Goal: Task Accomplishment & Management: Use online tool/utility

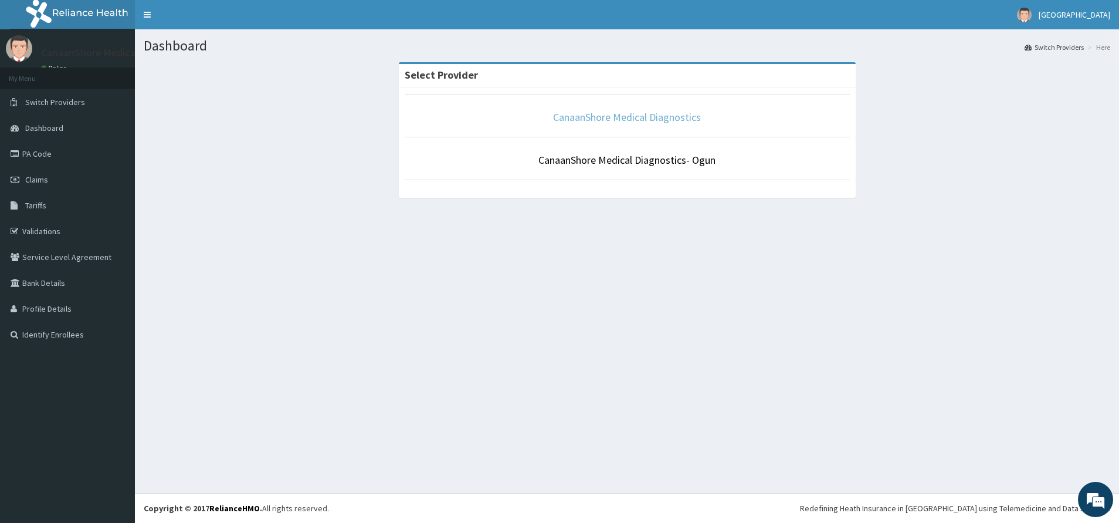
click at [675, 121] on link "CanaanShore Medical Diagnostics" at bounding box center [627, 116] width 148 height 13
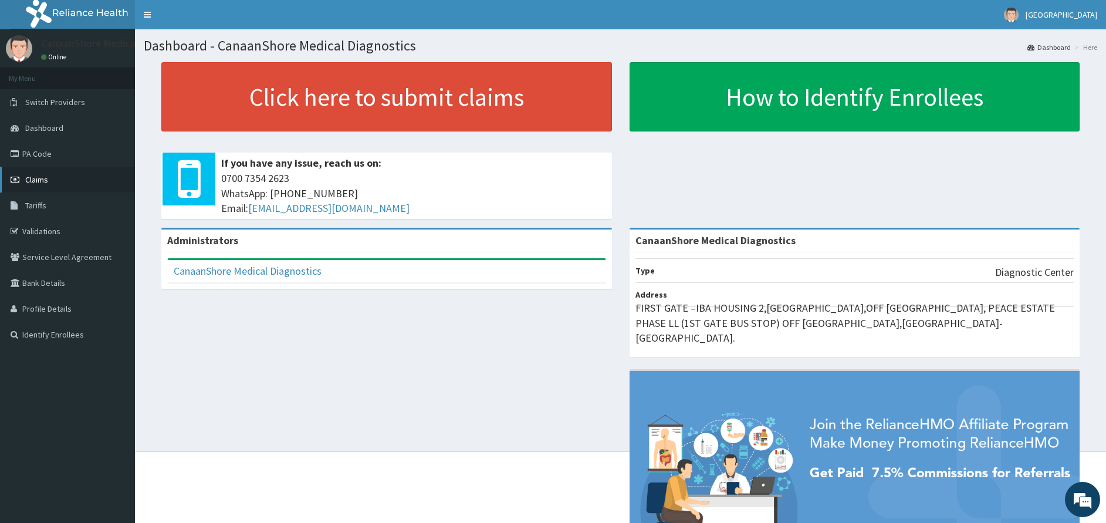
click at [61, 182] on link "Claims" at bounding box center [67, 180] width 135 height 26
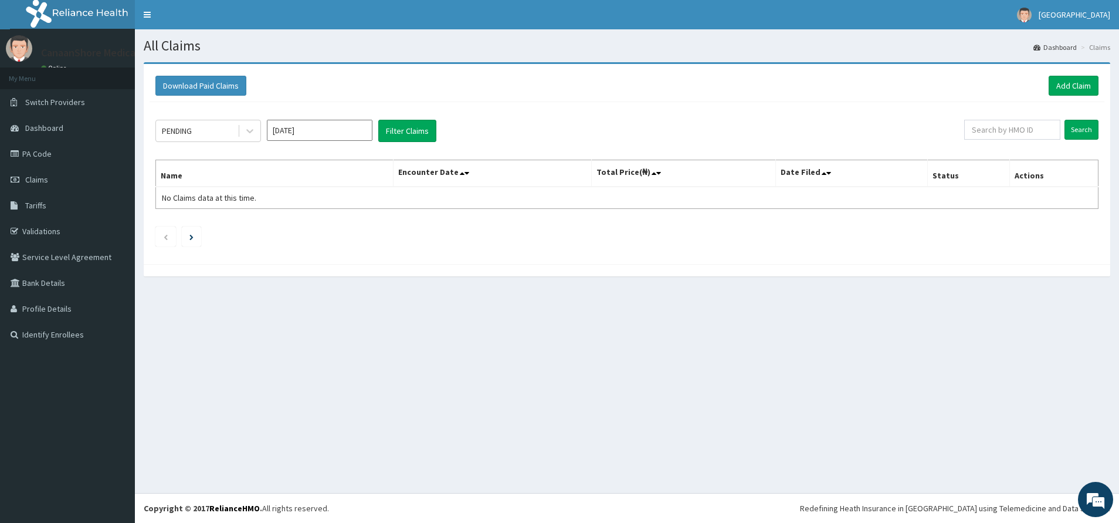
click at [319, 128] on input "[DATE]" at bounding box center [320, 130] width 106 height 21
click at [325, 222] on div "Aug" at bounding box center [319, 228] width 23 height 22
type input "[DATE]"
click at [250, 132] on icon at bounding box center [249, 132] width 7 height 4
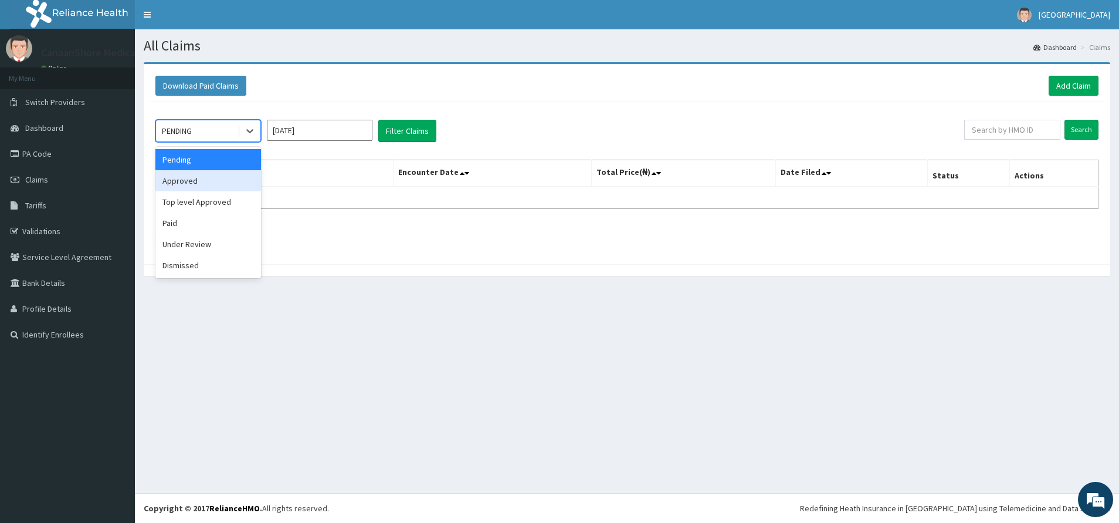
click at [221, 183] on div "Approved" at bounding box center [208, 180] width 106 height 21
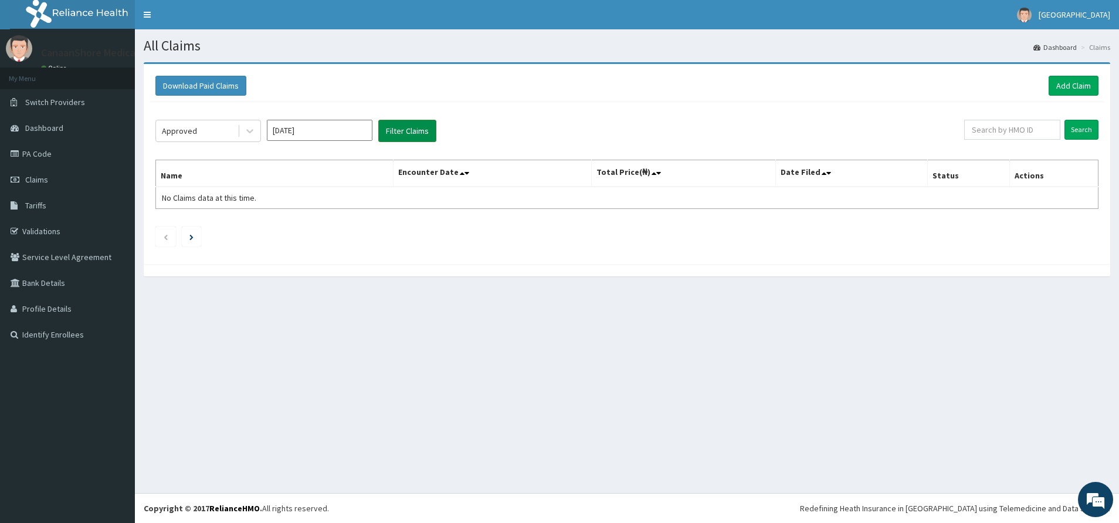
click at [410, 131] on button "Filter Claims" at bounding box center [407, 131] width 58 height 22
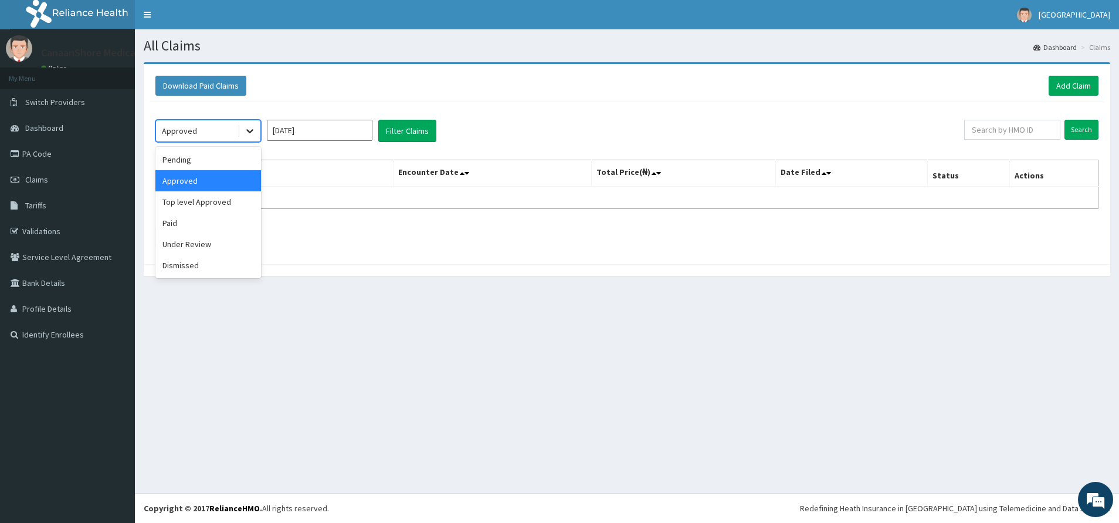
click at [246, 133] on icon at bounding box center [250, 131] width 12 height 12
click at [234, 207] on div "Top level Approved" at bounding box center [208, 201] width 106 height 21
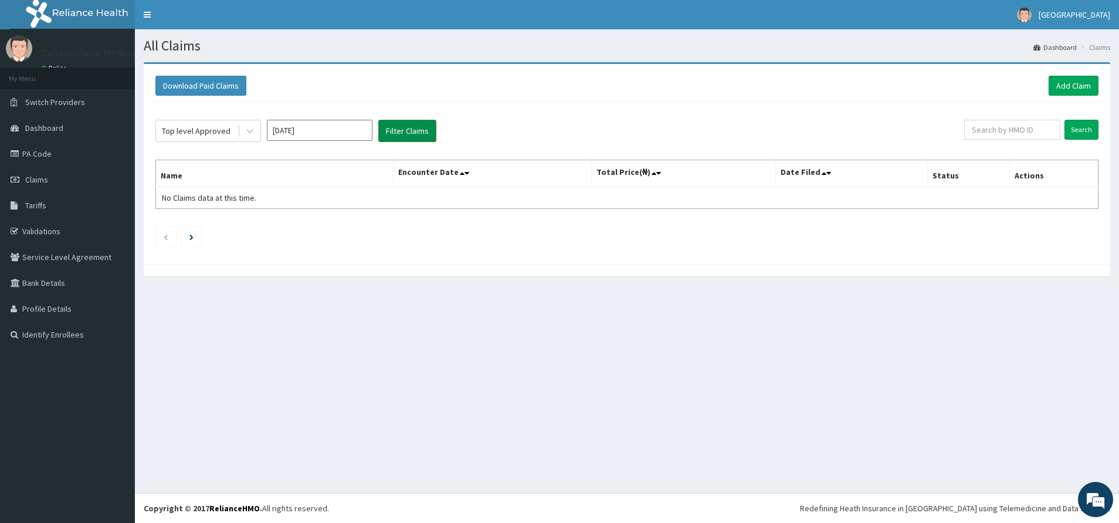
click at [414, 127] on button "Filter Claims" at bounding box center [407, 131] width 58 height 22
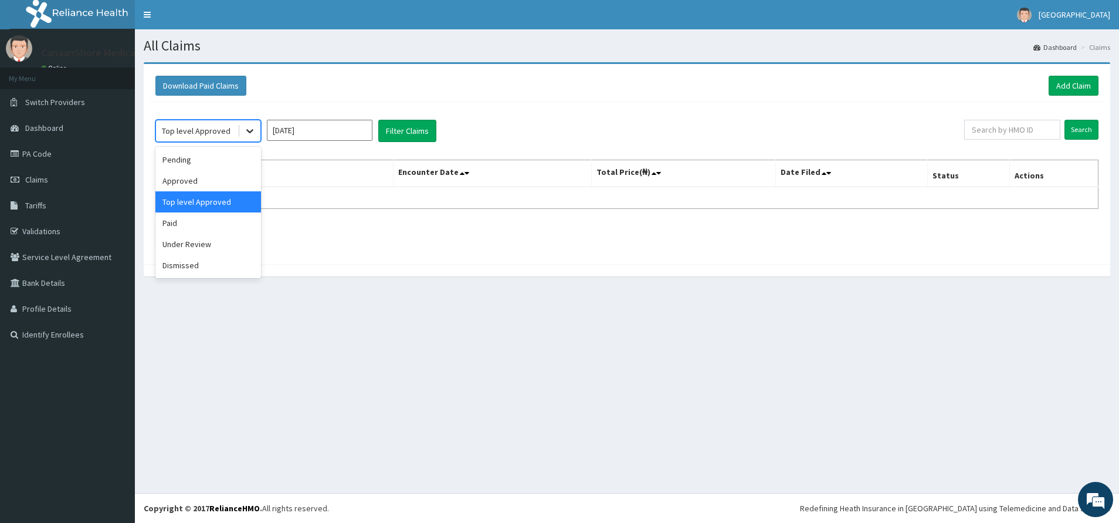
click at [240, 128] on div at bounding box center [249, 130] width 21 height 21
click at [228, 221] on div "Paid" at bounding box center [208, 222] width 106 height 21
click at [407, 137] on button "Filter Claims" at bounding box center [407, 131] width 58 height 22
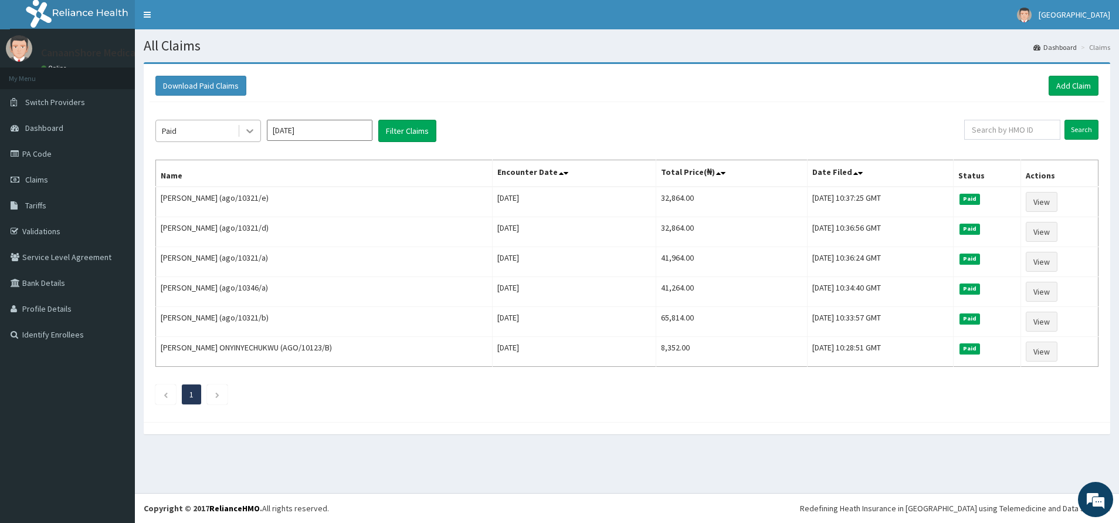
click at [245, 131] on icon at bounding box center [250, 131] width 12 height 12
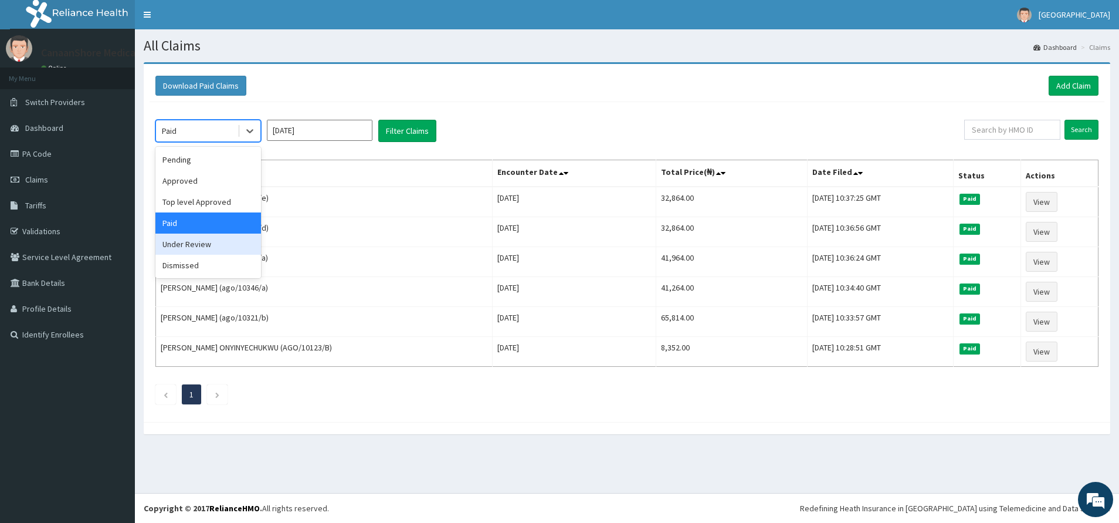
click at [217, 244] on div "Under Review" at bounding box center [208, 243] width 106 height 21
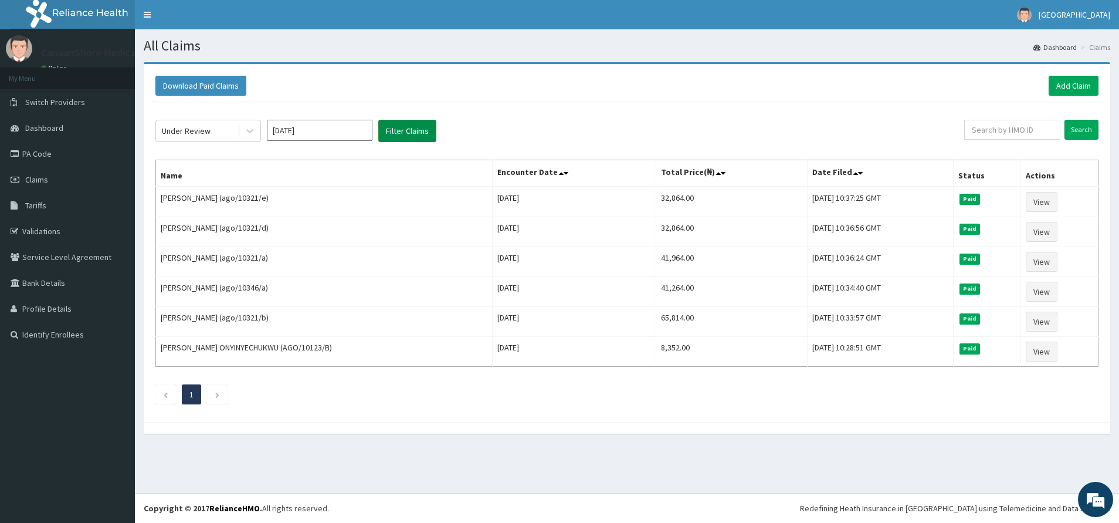
click at [397, 131] on button "Filter Claims" at bounding box center [407, 131] width 58 height 22
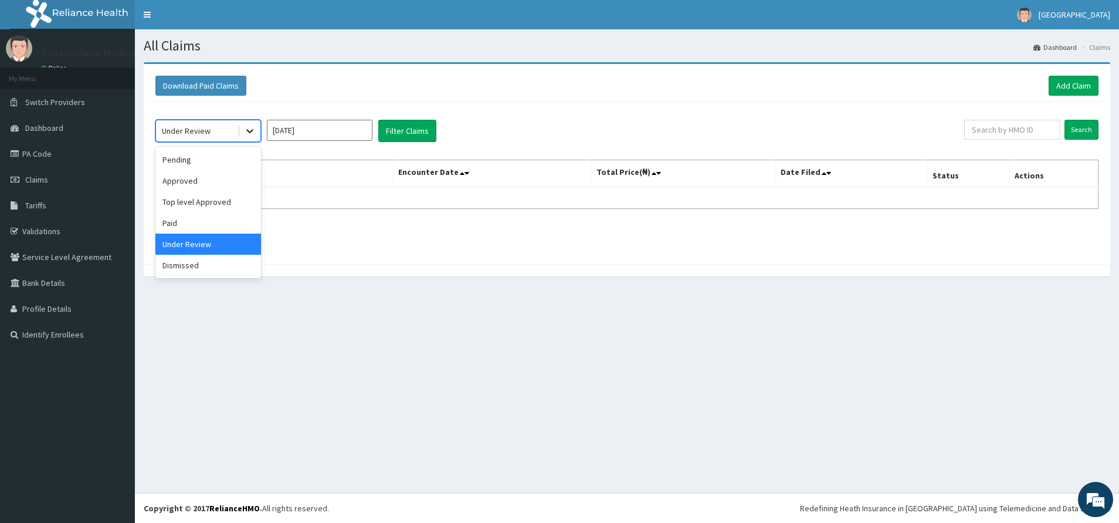
click at [240, 133] on div at bounding box center [249, 130] width 21 height 21
click at [207, 265] on div "Dismissed" at bounding box center [208, 265] width 106 height 21
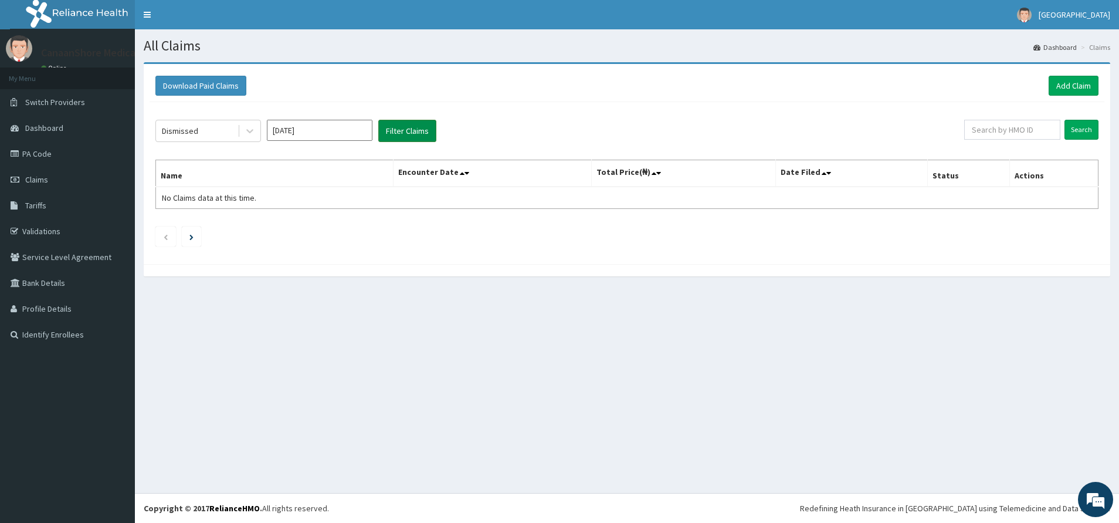
click at [429, 128] on button "Filter Claims" at bounding box center [407, 131] width 58 height 22
click at [246, 132] on icon at bounding box center [250, 131] width 12 height 12
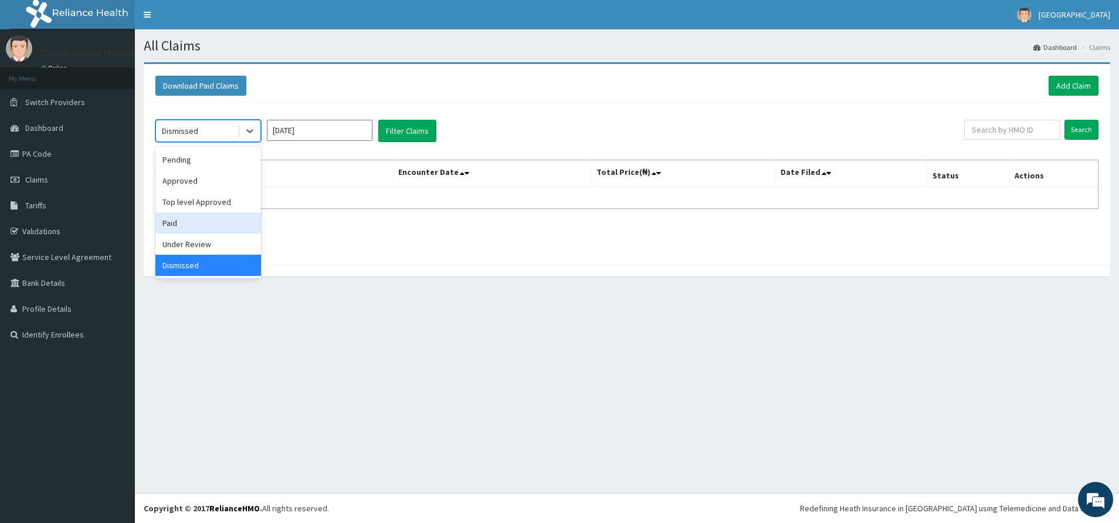
click at [216, 215] on div "Paid" at bounding box center [208, 222] width 106 height 21
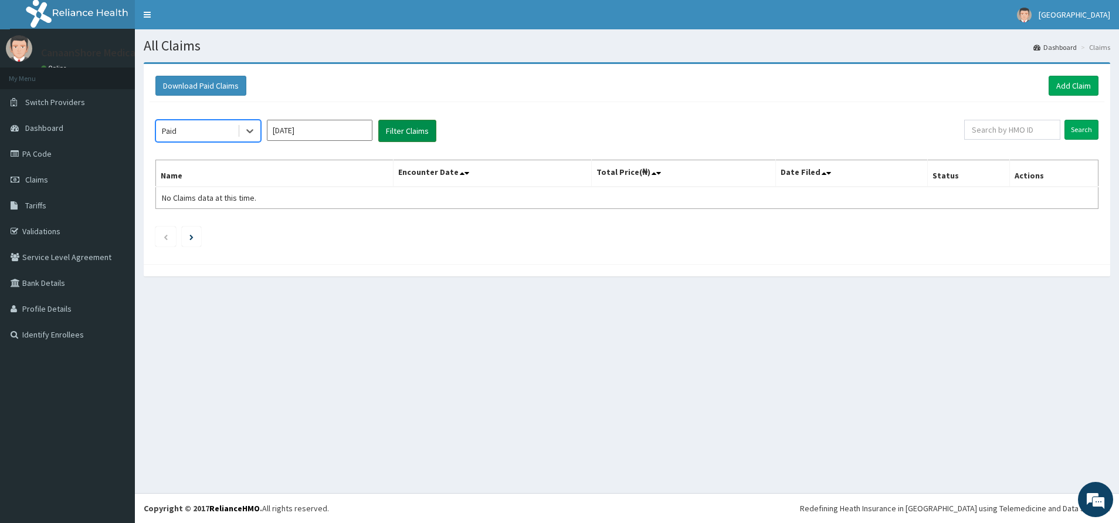
click at [412, 135] on button "Filter Claims" at bounding box center [407, 131] width 58 height 22
